Goal: Information Seeking & Learning: Learn about a topic

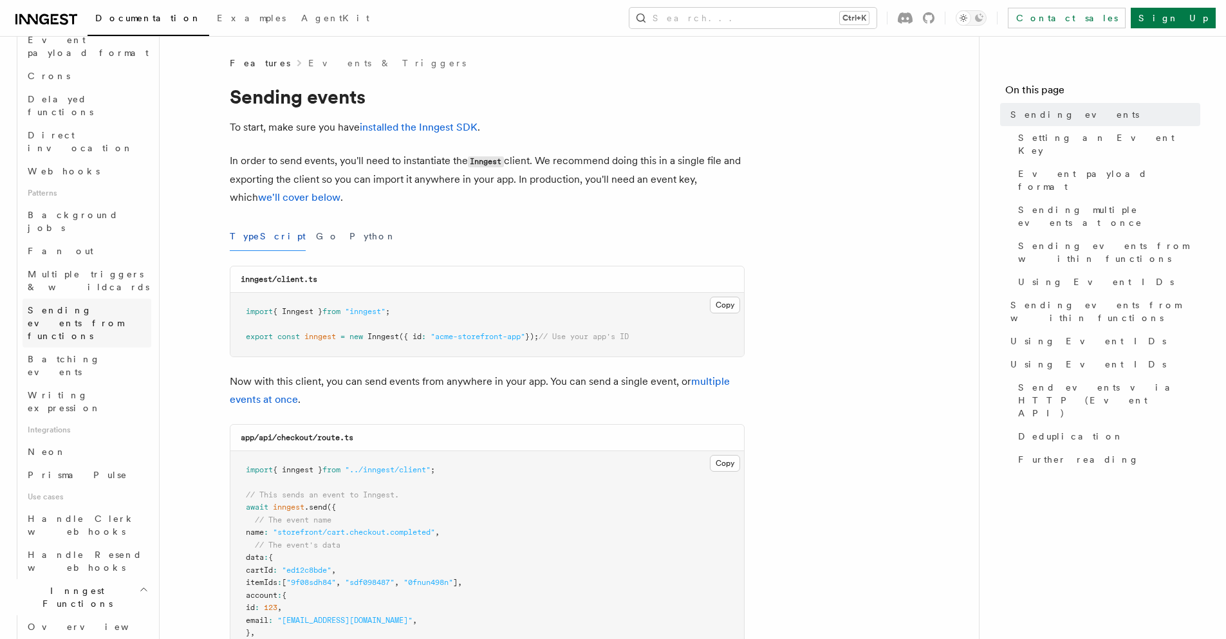
scroll to position [540, 0]
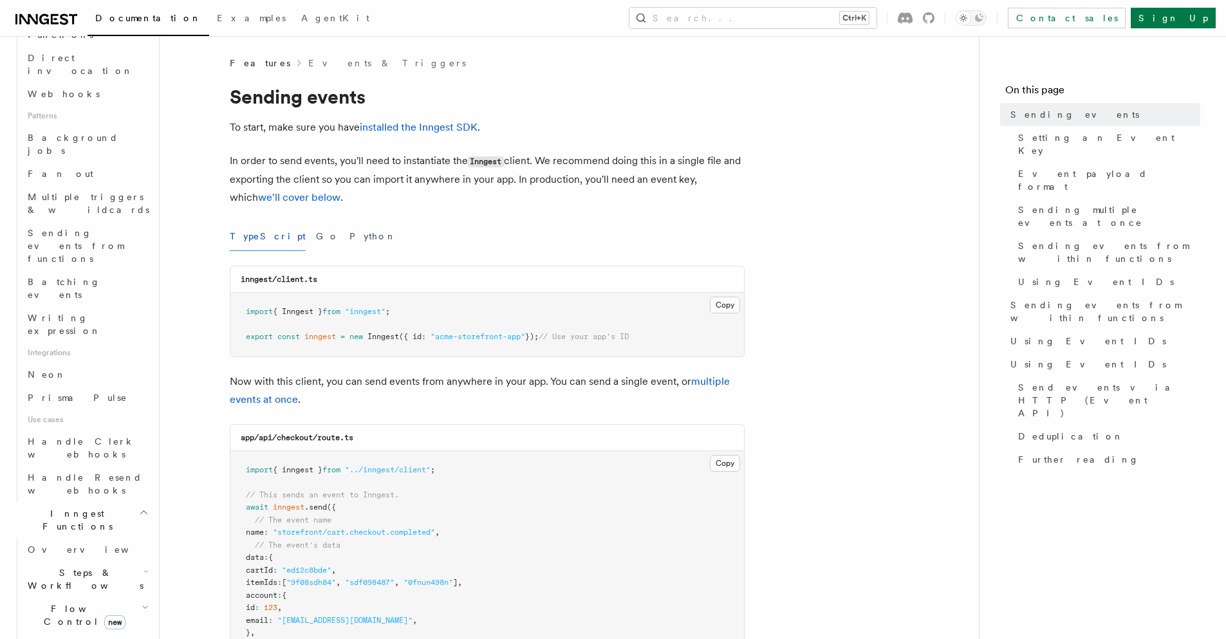
drag, startPoint x: 330, startPoint y: 414, endPoint x: 45, endPoint y: 487, distance: 294.2
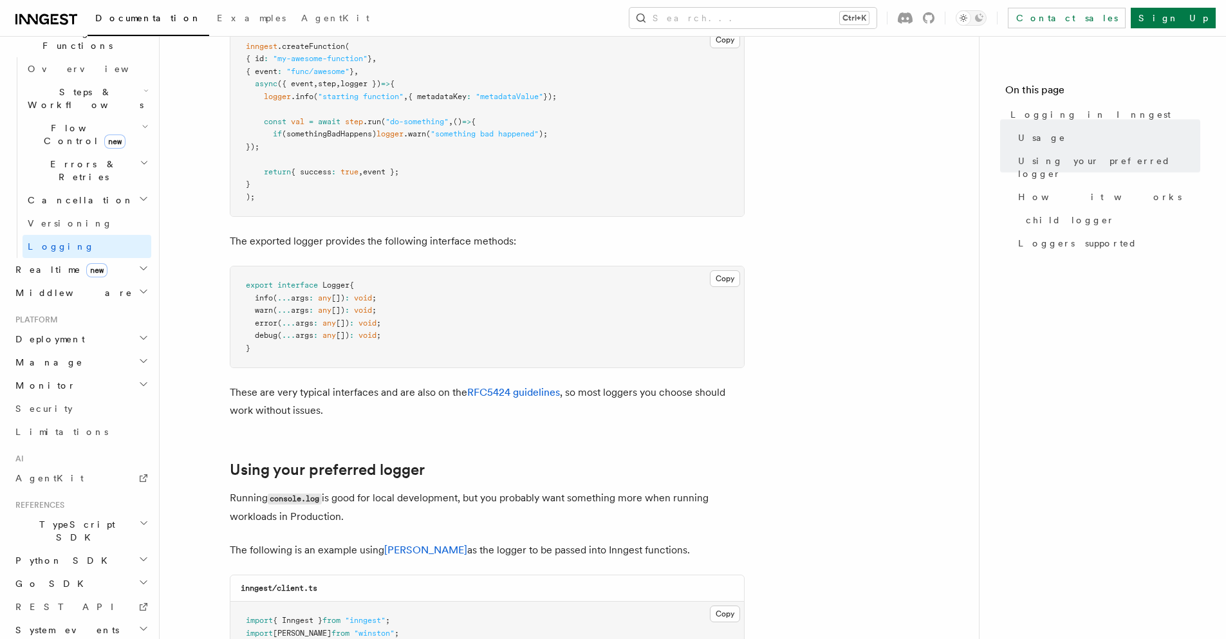
scroll to position [618, 0]
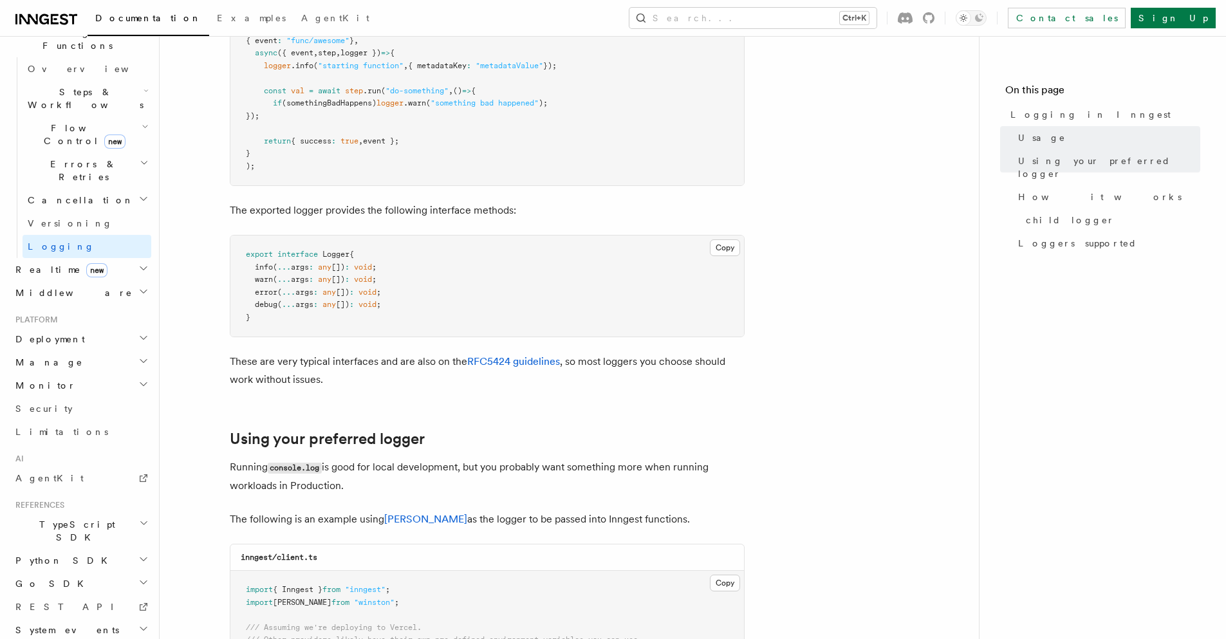
click at [138, 623] on icon "button" at bounding box center [143, 628] width 10 height 10
click at [80, 374] on h2 "Monitor" at bounding box center [80, 385] width 141 height 23
click at [95, 351] on h2 "Manage" at bounding box center [80, 362] width 141 height 23
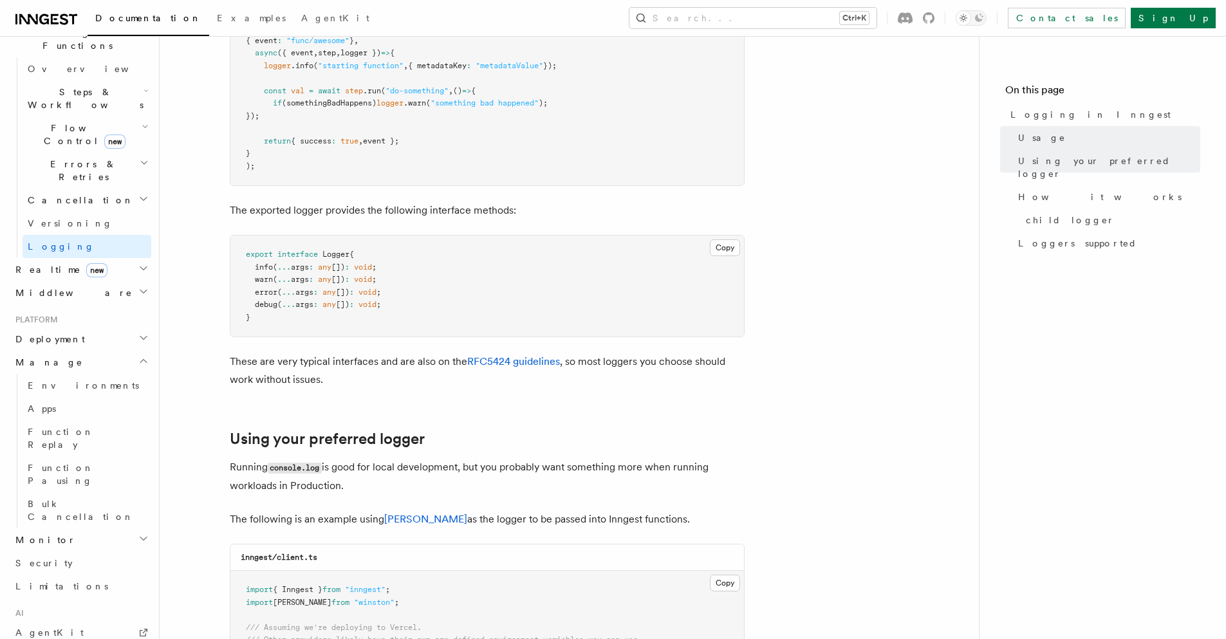
click at [95, 351] on h2 "Manage" at bounding box center [80, 362] width 141 height 23
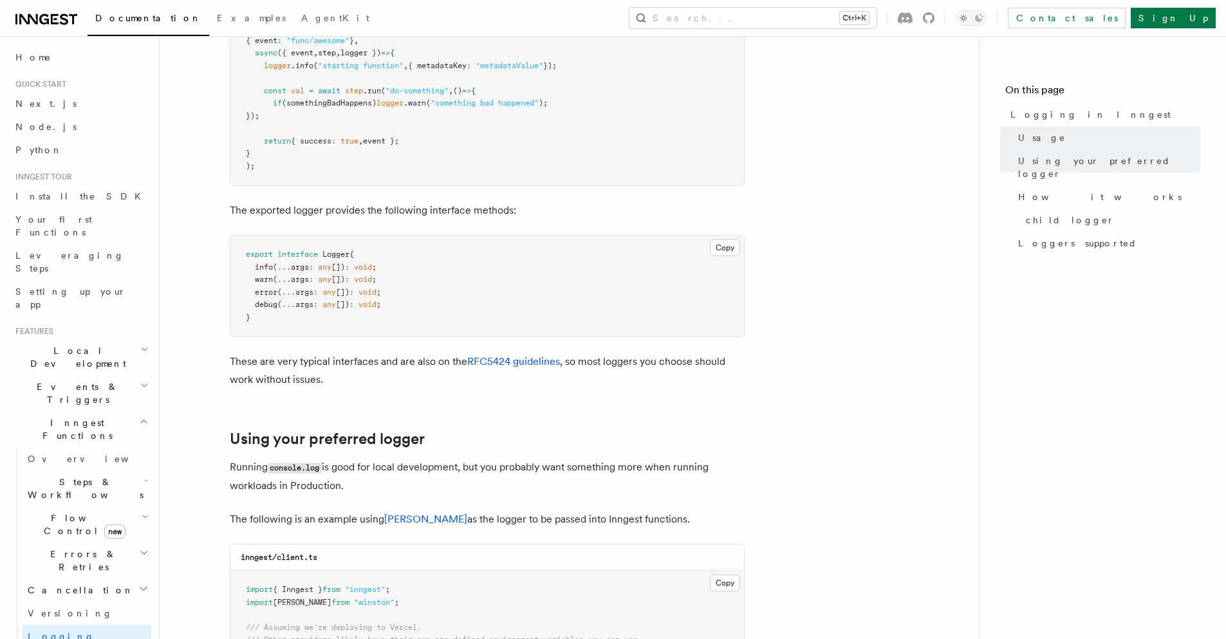
scroll to position [0, 0]
click at [108, 376] on h2 "Events & Triggers" at bounding box center [80, 394] width 141 height 36
click at [57, 629] on span "Webhooks" at bounding box center [64, 634] width 72 height 10
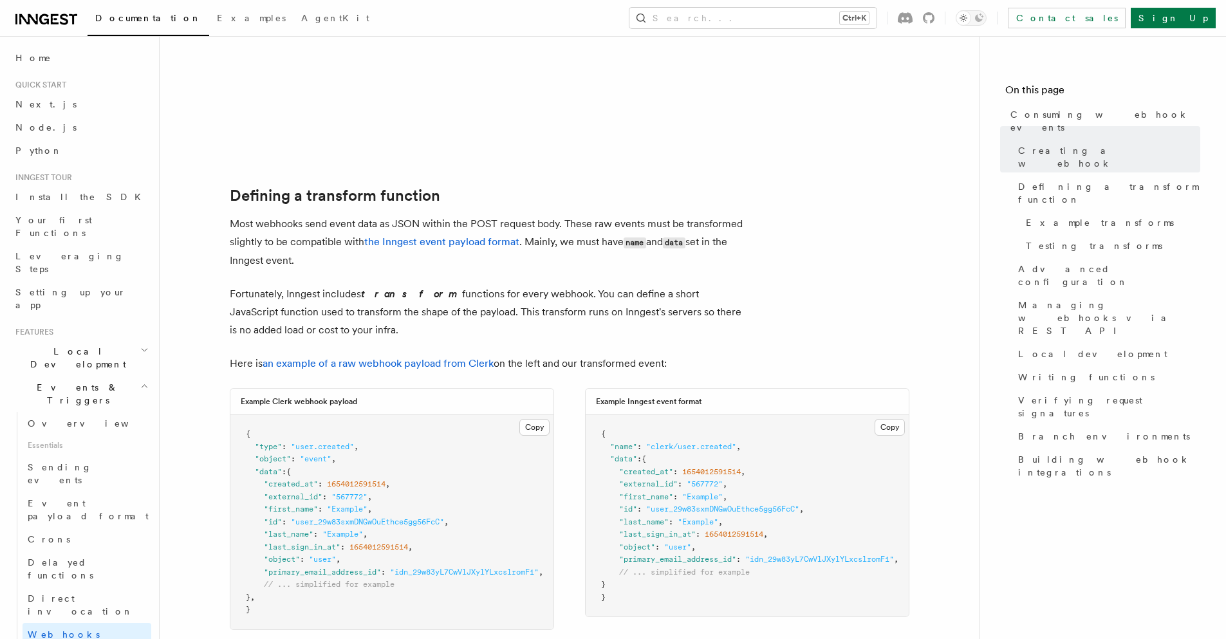
scroll to position [1004, 0]
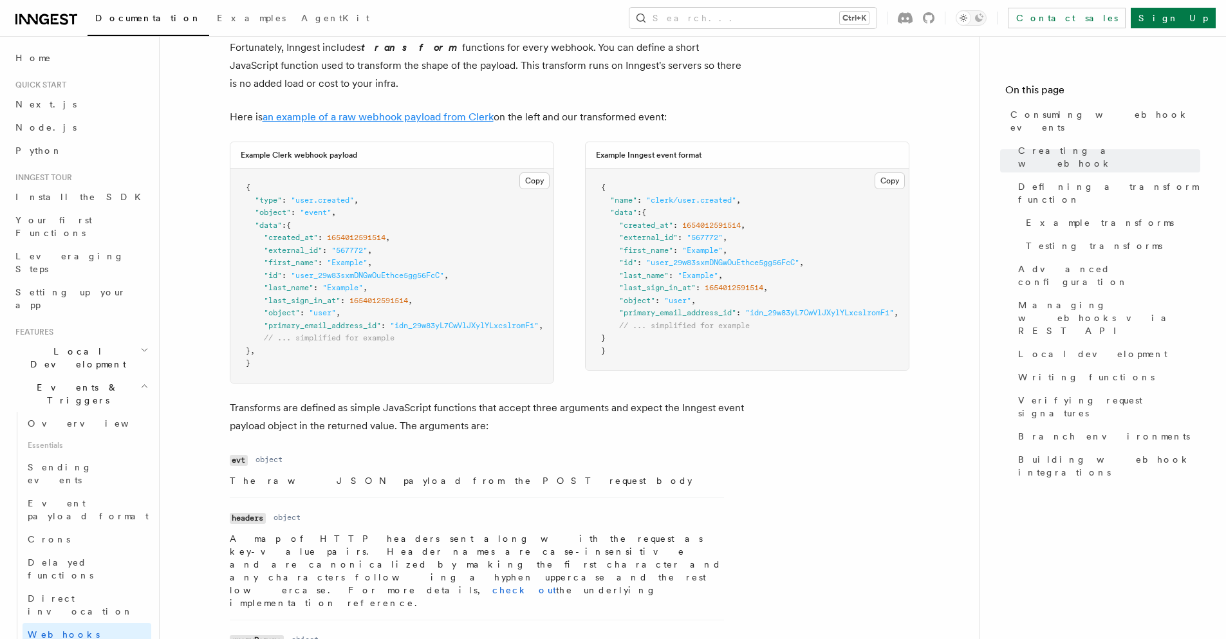
click at [468, 114] on link "an example of a raw webhook payload from Clerk" at bounding box center [378, 117] width 231 height 12
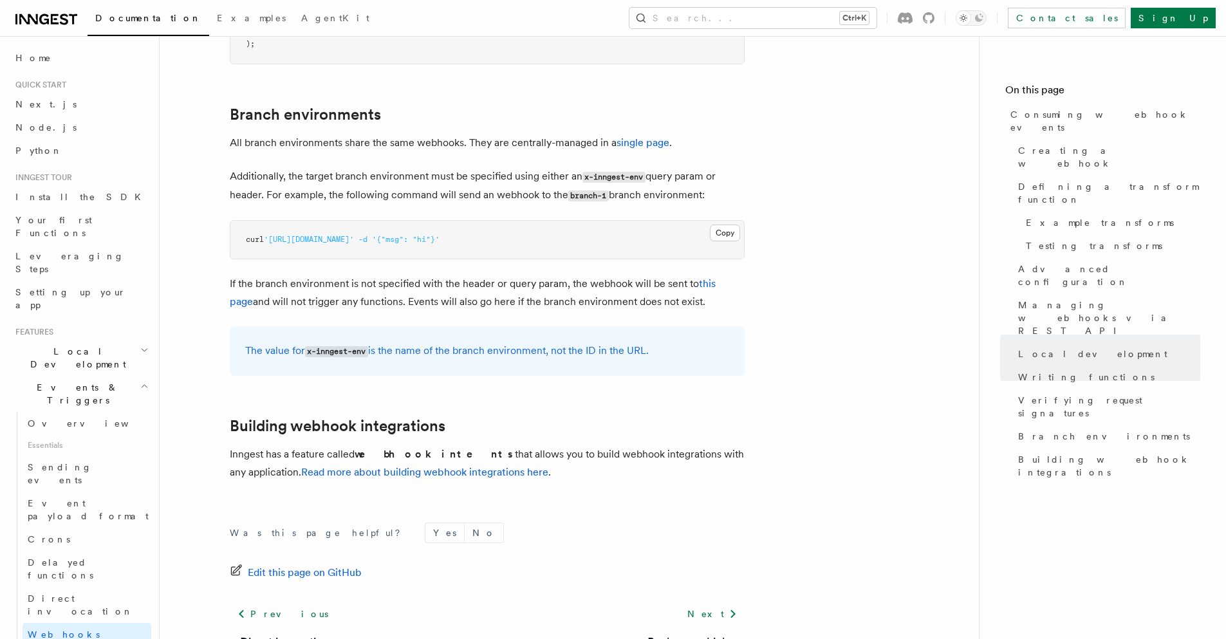
scroll to position [4296, 0]
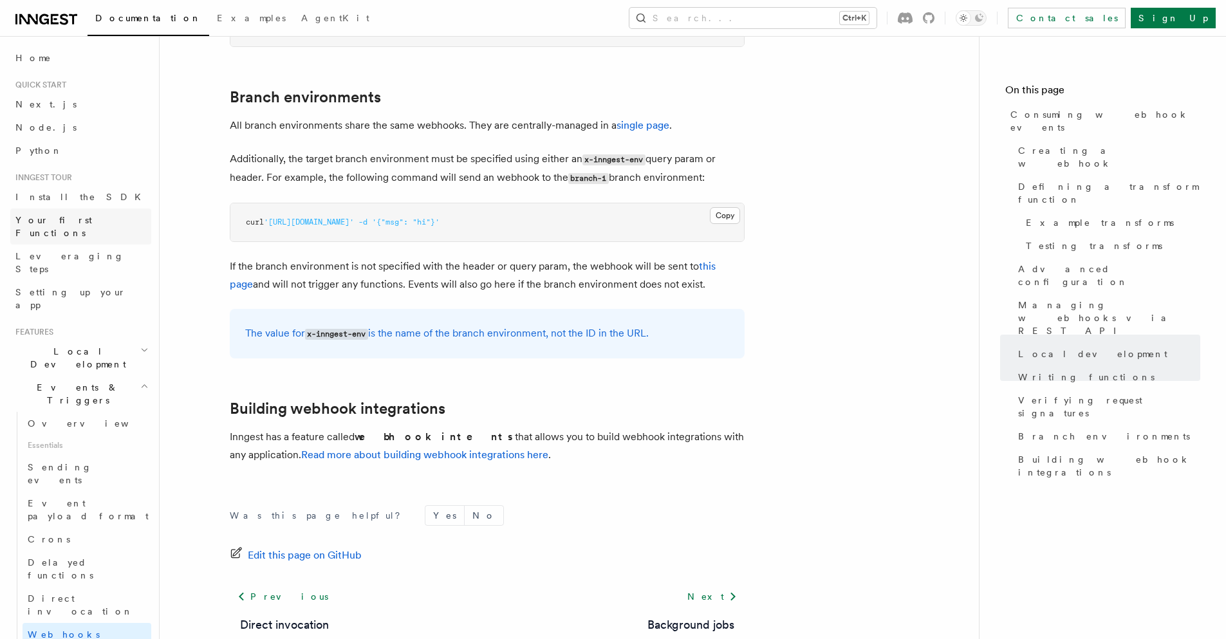
click at [76, 210] on link "Your first Functions" at bounding box center [80, 226] width 141 height 36
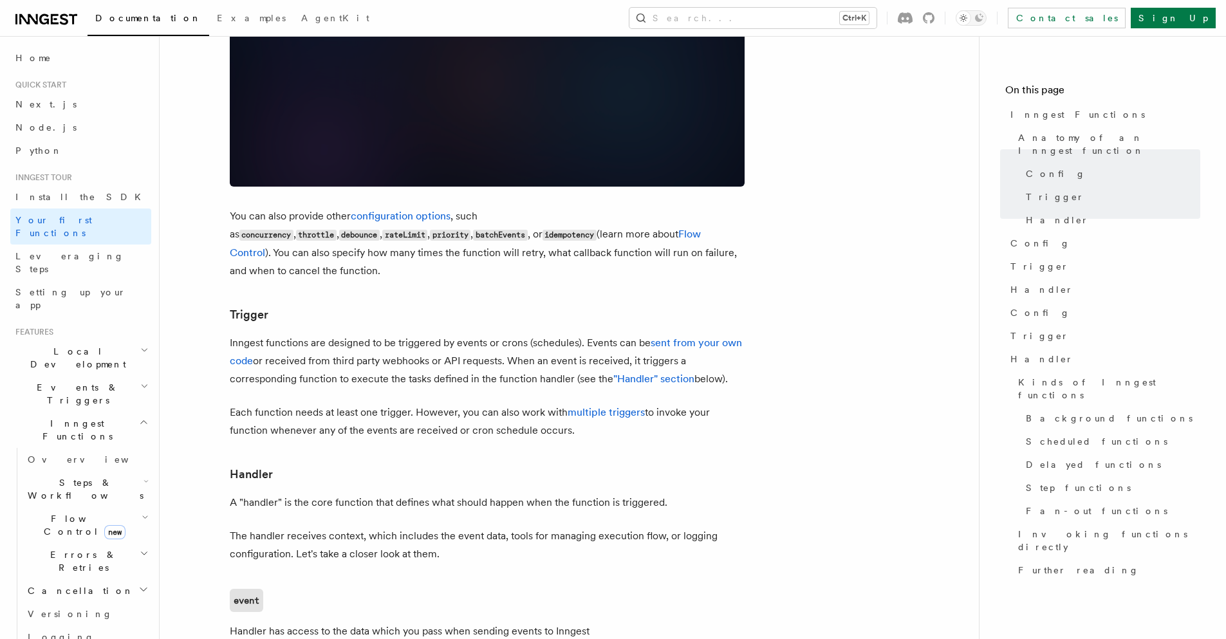
scroll to position [1081, 0]
click at [578, 405] on link "multiple triggers" at bounding box center [606, 411] width 77 height 12
